Goal: Task Accomplishment & Management: Use online tool/utility

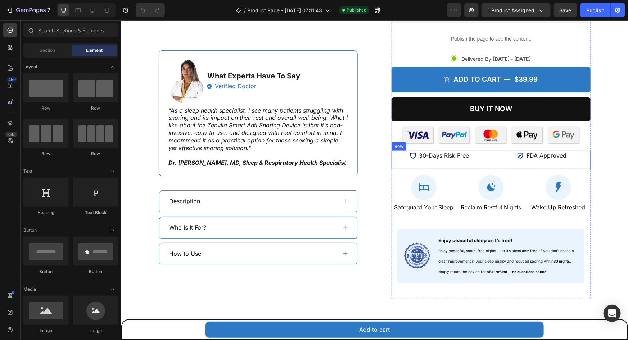
scroll to position [131, 0]
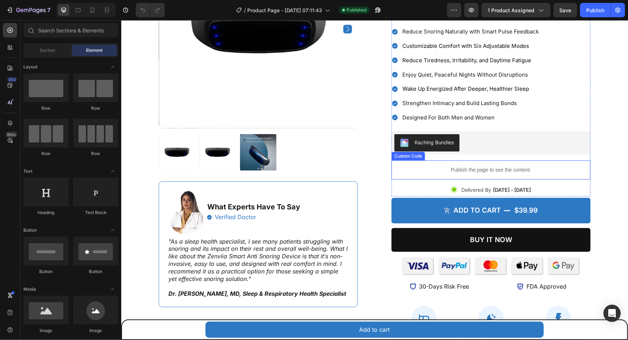
drag, startPoint x: 494, startPoint y: 169, endPoint x: 472, endPoint y: 169, distance: 21.9
click at [494, 169] on p "Publish the page to see the content." at bounding box center [490, 170] width 199 height 8
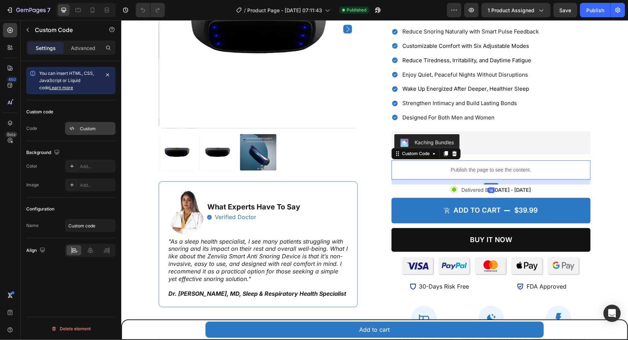
click at [91, 129] on div "Custom" at bounding box center [97, 129] width 34 height 6
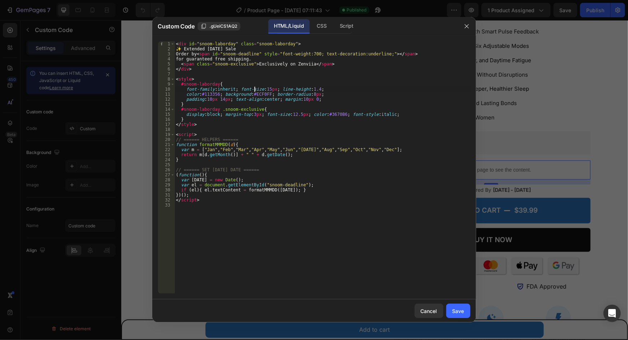
click at [254, 92] on div "< div id = "snoom-laborday" class = "snoom-laborday" > ✨ Extended [DATE] Sale O…" at bounding box center [323, 172] width 296 height 262
click at [254, 95] on div "< div id = "snoom-laborday" class = "snoom-laborday" > ✨ Extended [DATE] Sale O…" at bounding box center [323, 172] width 296 height 262
paste textarea "9F4"
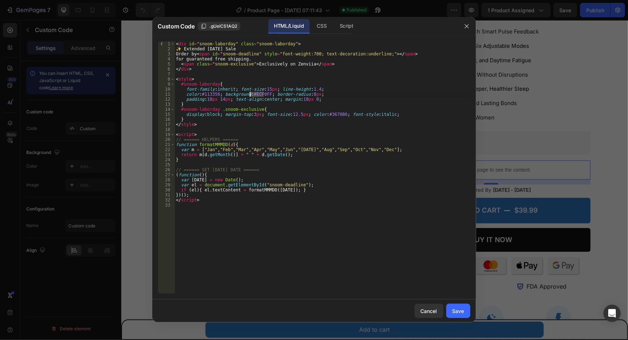
type textarea "color:#113356; background:#E9F4FF; border-radius:8px;"
click at [464, 311] on div "Save" at bounding box center [458, 311] width 12 height 8
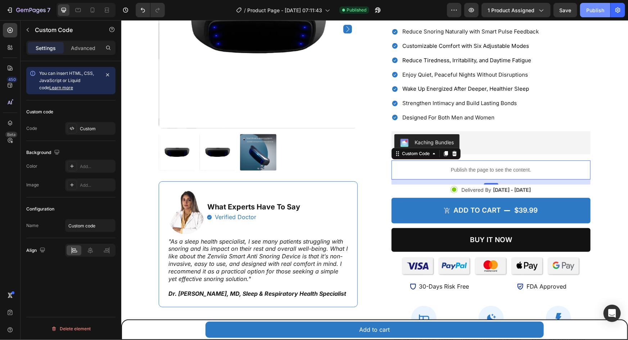
click at [588, 7] on div "Publish" at bounding box center [595, 10] width 18 height 8
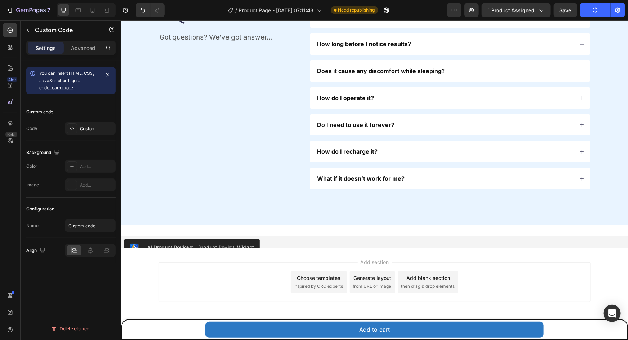
scroll to position [2827, 0]
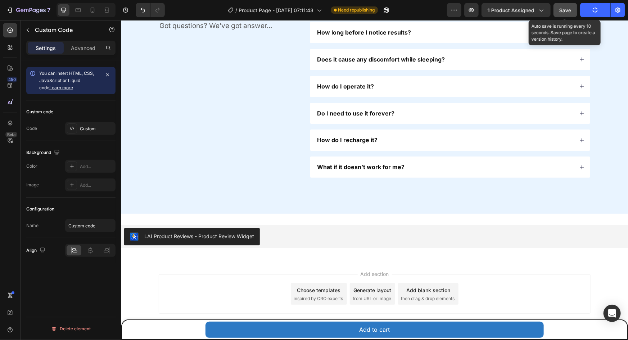
click at [564, 8] on span "Save" at bounding box center [566, 10] width 12 height 6
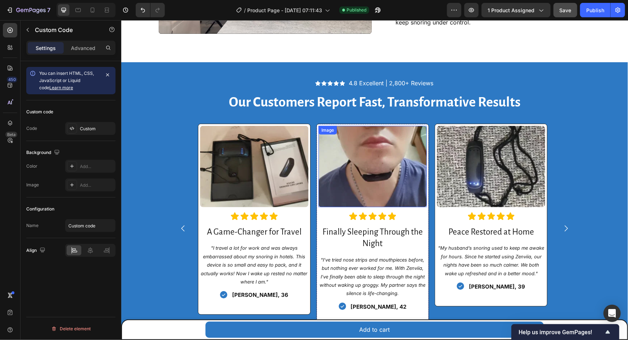
scroll to position [1626, 0]
